Goal: Information Seeking & Learning: Learn about a topic

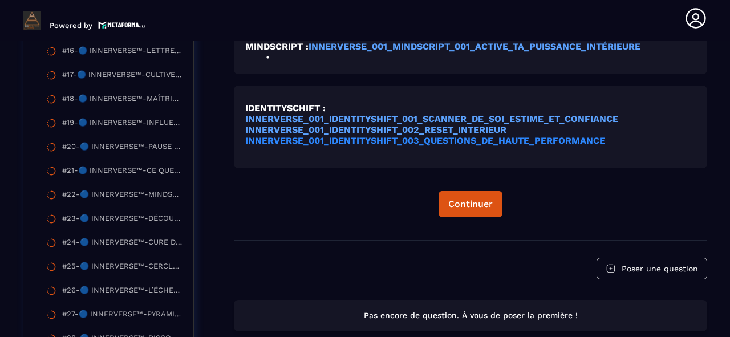
click at [362, 144] on strong "INNERVERSE_001_IDENTITYSHIFT_003_QUESTIONS_DE_HAUTE_PERFORMANCE" at bounding box center [425, 140] width 360 height 11
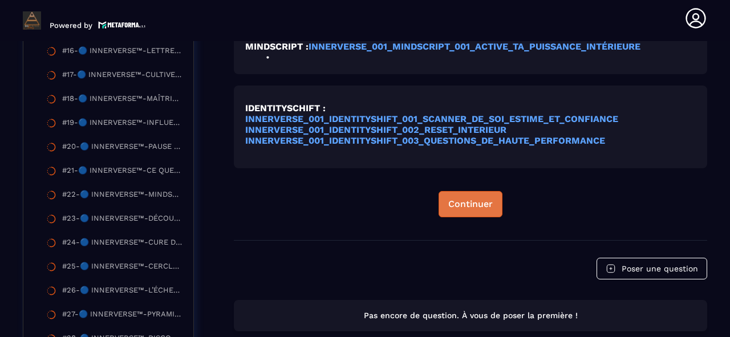
drag, startPoint x: 5, startPoint y: 1, endPoint x: 451, endPoint y: 204, distance: 490.5
click at [451, 204] on div "Continuer" at bounding box center [470, 203] width 44 height 11
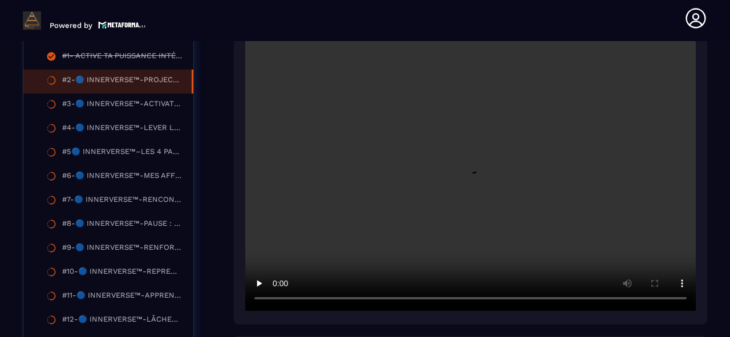
scroll to position [347, 0]
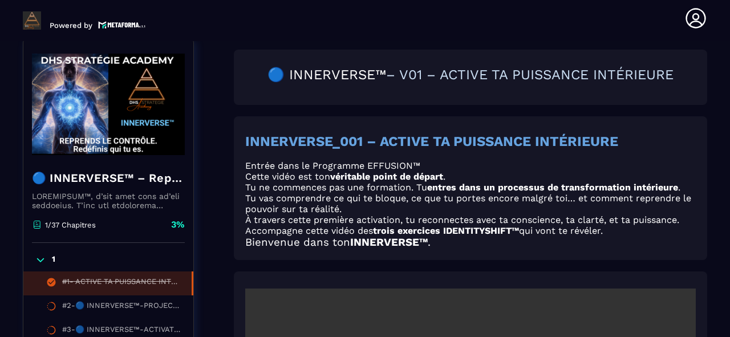
scroll to position [119, 0]
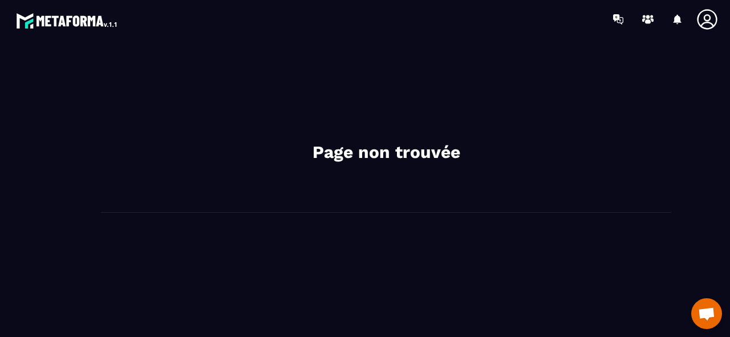
click at [57, 22] on img at bounding box center [67, 20] width 103 height 21
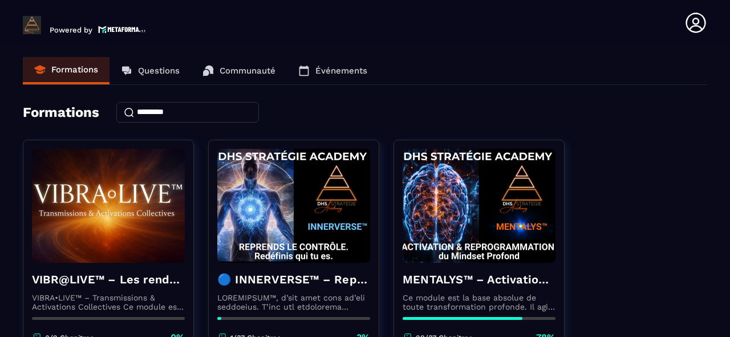
click at [333, 72] on p "Événements" at bounding box center [341, 71] width 52 height 10
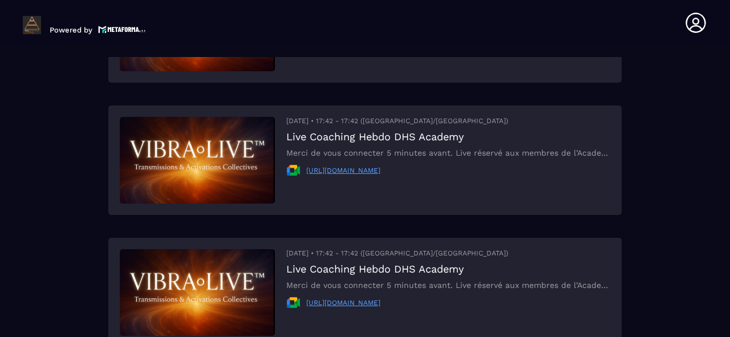
scroll to position [328, 0]
